Goal: Task Accomplishment & Management: Complete application form

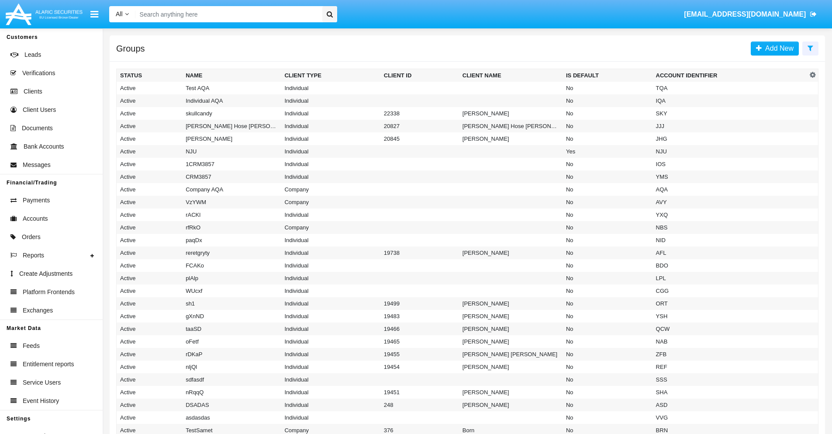
click at [811, 48] on icon at bounding box center [811, 48] width 6 height 7
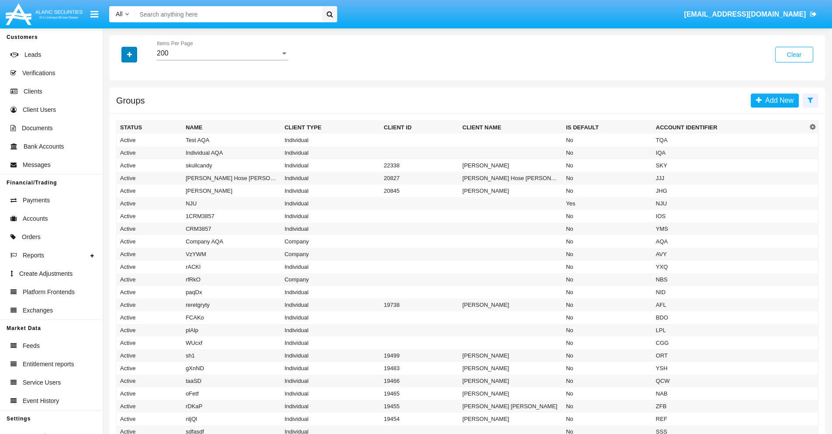
click at [129, 54] on icon "button" at bounding box center [129, 55] width 5 height 6
click at [154, 149] on span "Account Identifier" at bounding box center [154, 148] width 54 height 10
click at [120, 152] on input "Account Identifier" at bounding box center [120, 152] width 0 height 0
checkbox input "true"
click at [129, 54] on icon "button" at bounding box center [129, 55] width 5 height 6
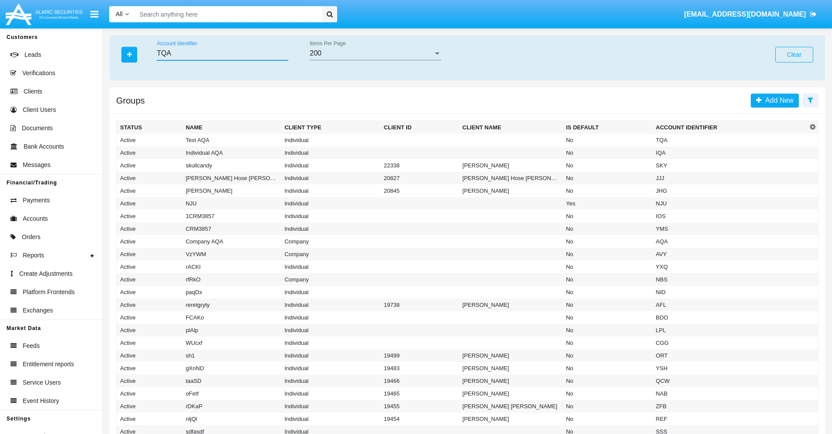
click at [222, 53] on input "TQA" at bounding box center [223, 53] width 132 height 8
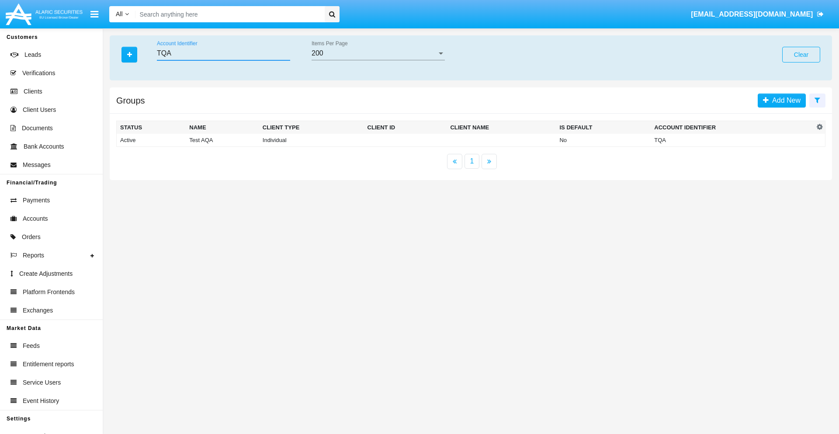
type input "TQA"
click at [732, 140] on td "TQA" at bounding box center [732, 140] width 163 height 13
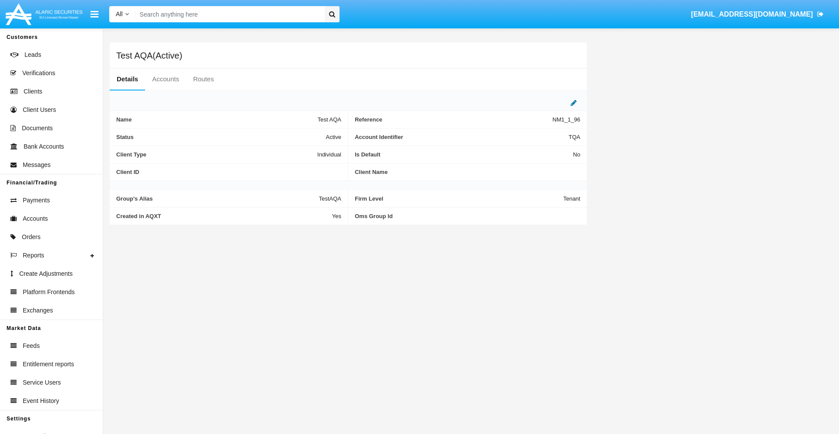
click at [574, 103] on icon at bounding box center [574, 102] width 6 height 7
click at [301, 135] on div "Active" at bounding box center [298, 134] width 71 height 7
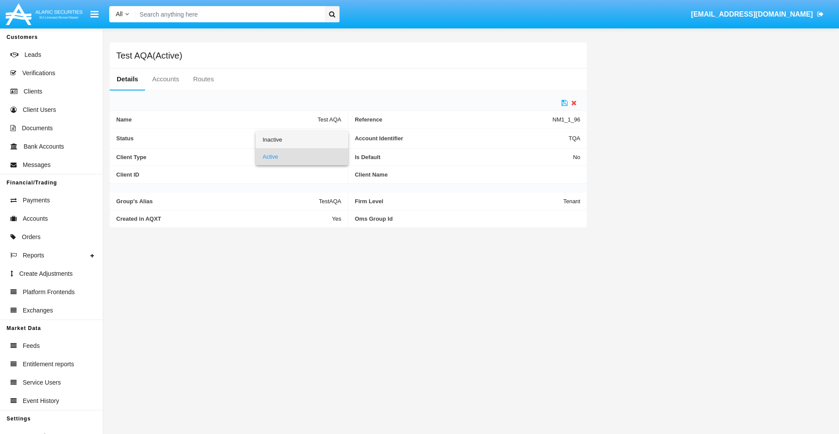
click at [301, 139] on span "Inactive" at bounding box center [302, 139] width 79 height 17
click at [565, 103] on icon at bounding box center [564, 102] width 6 height 7
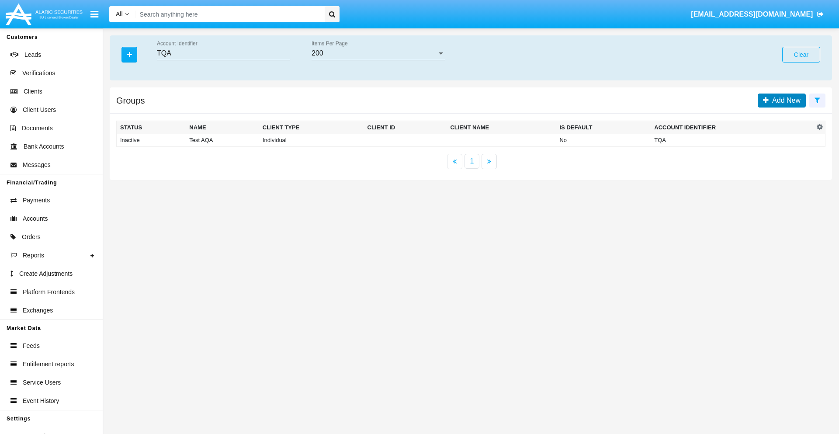
click at [784, 100] on span "Add New" at bounding box center [785, 100] width 32 height 7
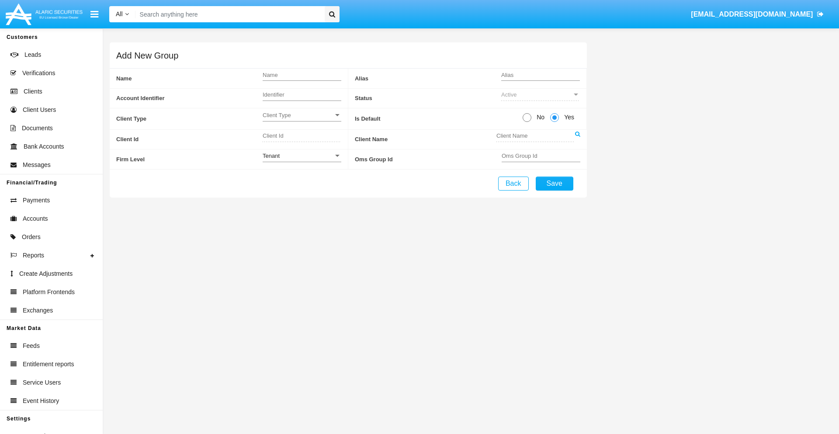
click at [301, 115] on span "Client Type" at bounding box center [298, 114] width 71 height 7
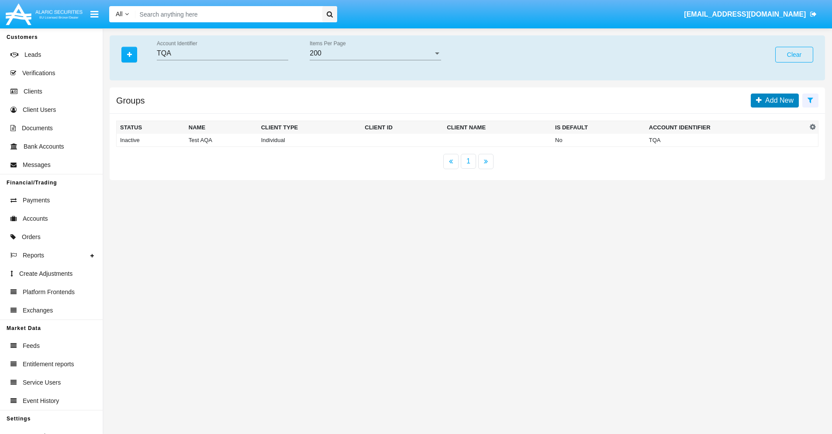
click at [778, 100] on span "Add New" at bounding box center [778, 100] width 32 height 7
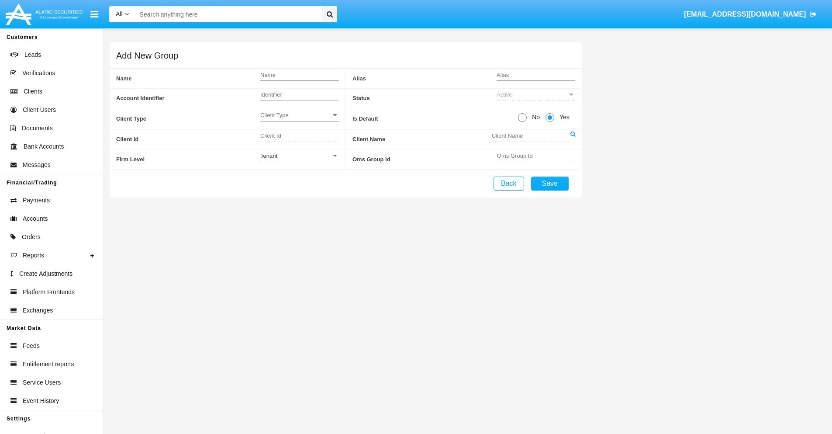
click at [534, 117] on span "No" at bounding box center [534, 117] width 15 height 9
click at [523, 122] on input "No" at bounding box center [522, 122] width 0 height 0
radio input "true"
click at [299, 156] on div "Tenant" at bounding box center [295, 155] width 71 height 7
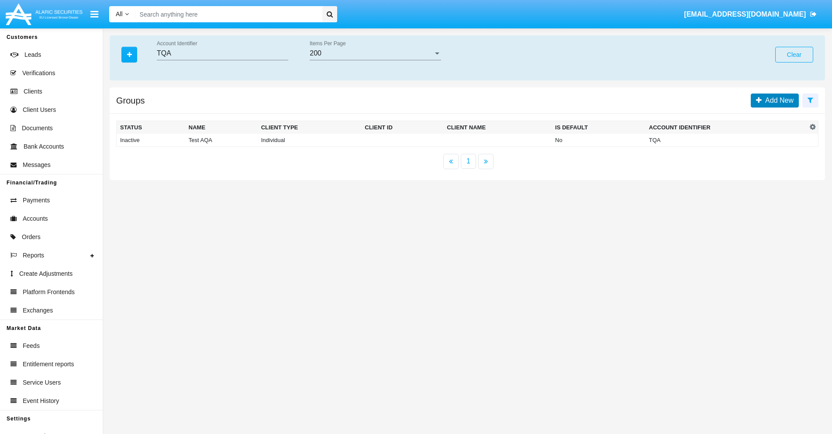
click at [778, 100] on span "Add New" at bounding box center [778, 100] width 32 height 7
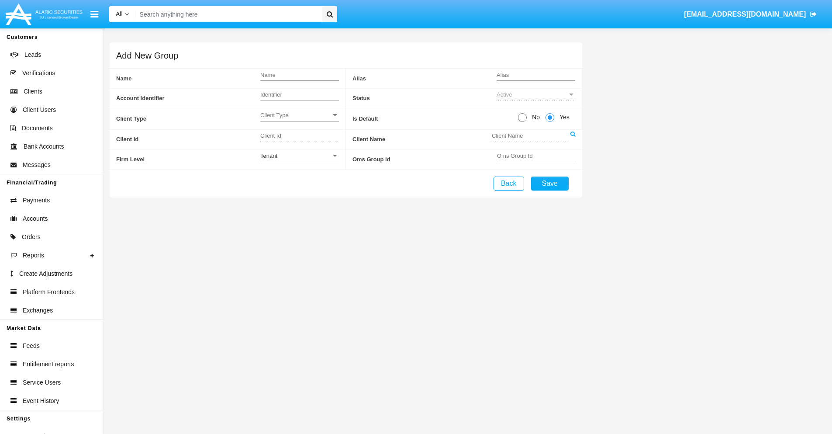
click at [534, 117] on span "No" at bounding box center [534, 117] width 15 height 9
click at [523, 122] on input "No" at bounding box center [522, 122] width 0 height 0
radio input "true"
click at [563, 117] on span "Yes" at bounding box center [562, 117] width 17 height 9
click at [550, 122] on input "Yes" at bounding box center [550, 122] width 0 height 0
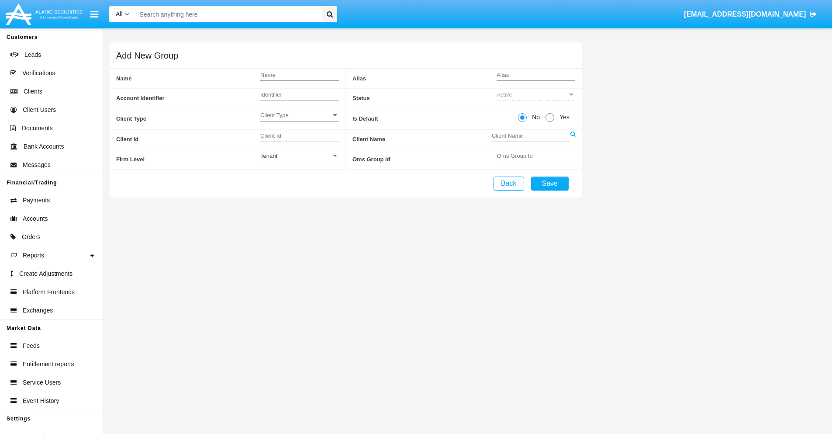
radio input "true"
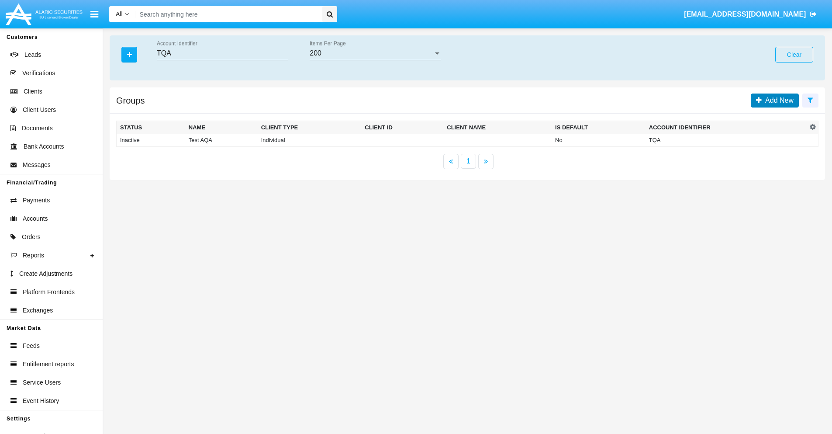
click at [778, 100] on span "Add New" at bounding box center [778, 100] width 32 height 7
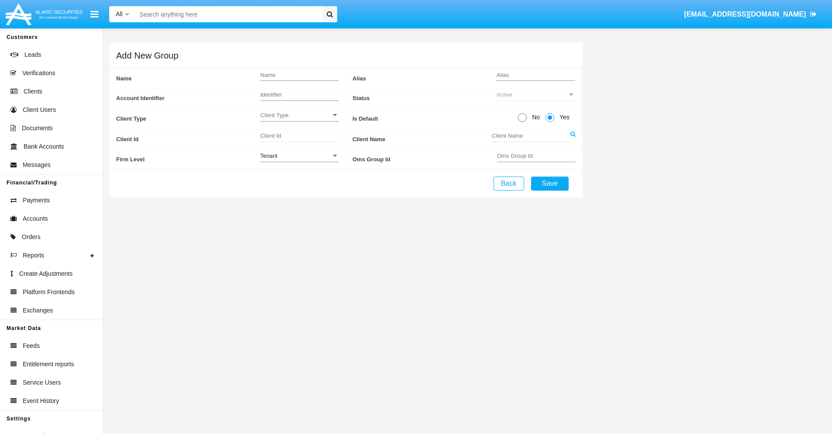
click at [534, 117] on span "No" at bounding box center [534, 117] width 15 height 9
click at [523, 122] on input "No" at bounding box center [522, 122] width 0 height 0
radio input "true"
click at [301, 115] on span "Client Type" at bounding box center [298, 114] width 71 height 7
click at [301, 120] on span "Individual" at bounding box center [295, 119] width 65 height 17
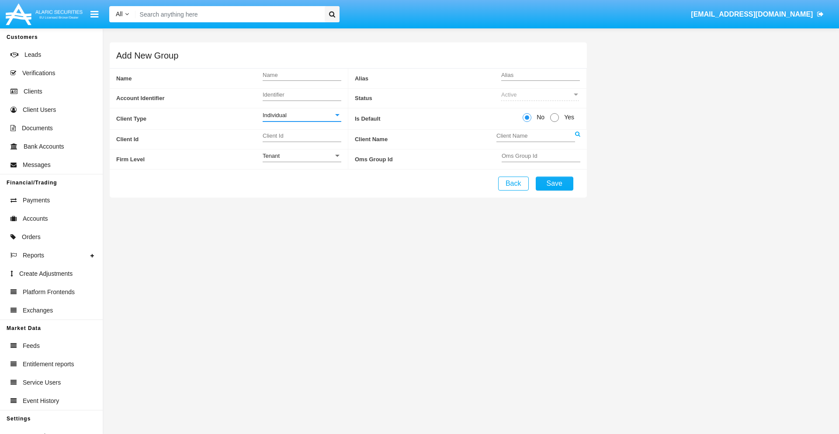
click at [577, 139] on link at bounding box center [577, 140] width 5 height 20
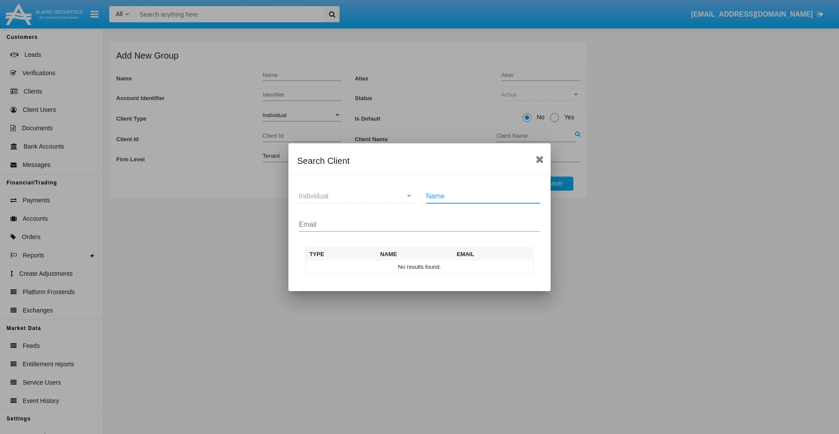
click at [419, 224] on input "Email" at bounding box center [419, 225] width 241 height 8
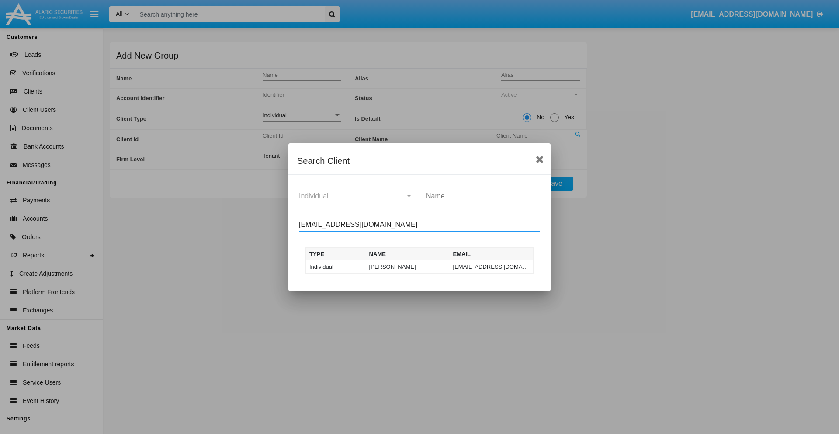
type input "test-user-owl@aqa.com"
